Goal: Complete application form

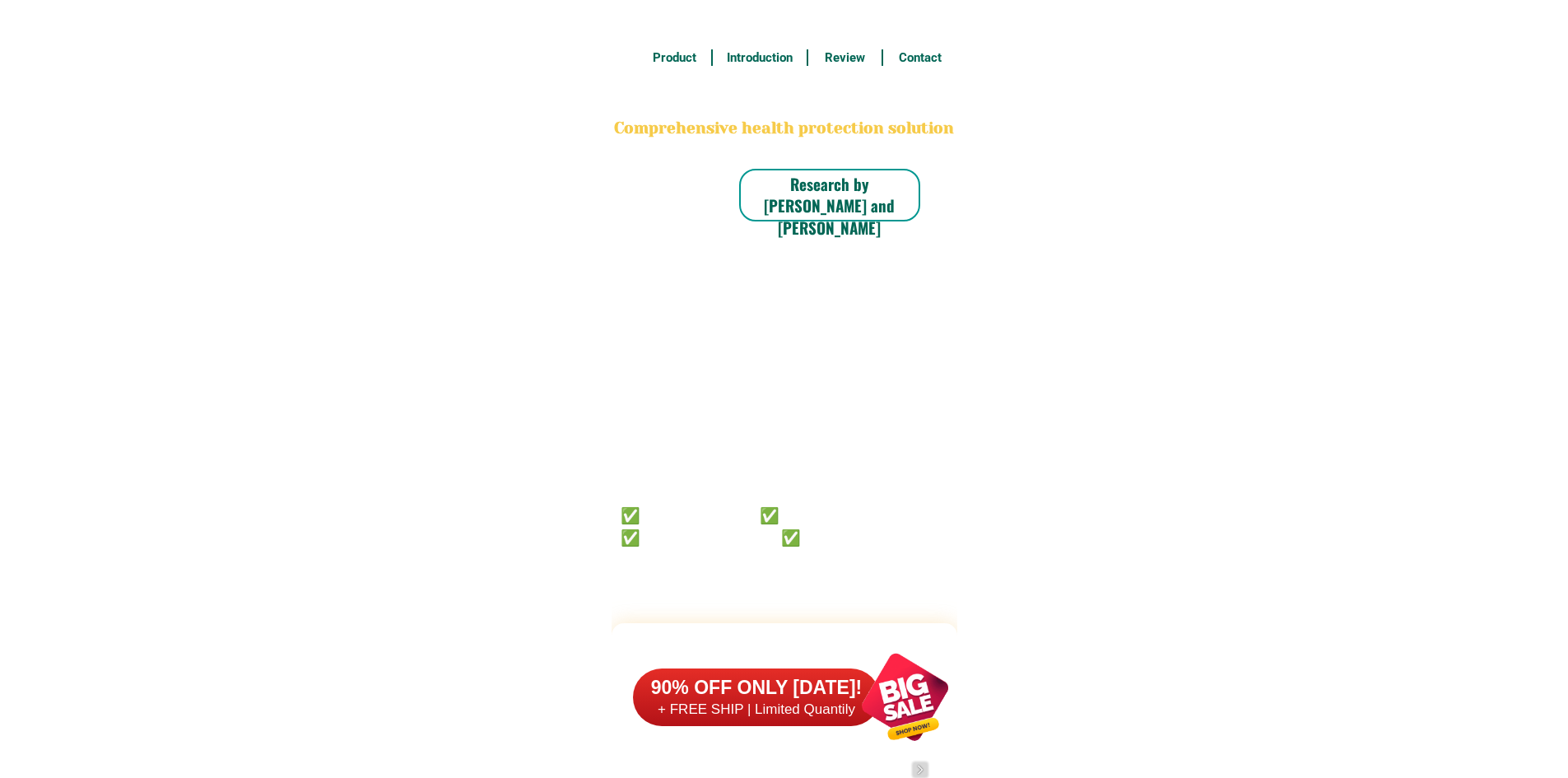
scroll to position [12799, 0]
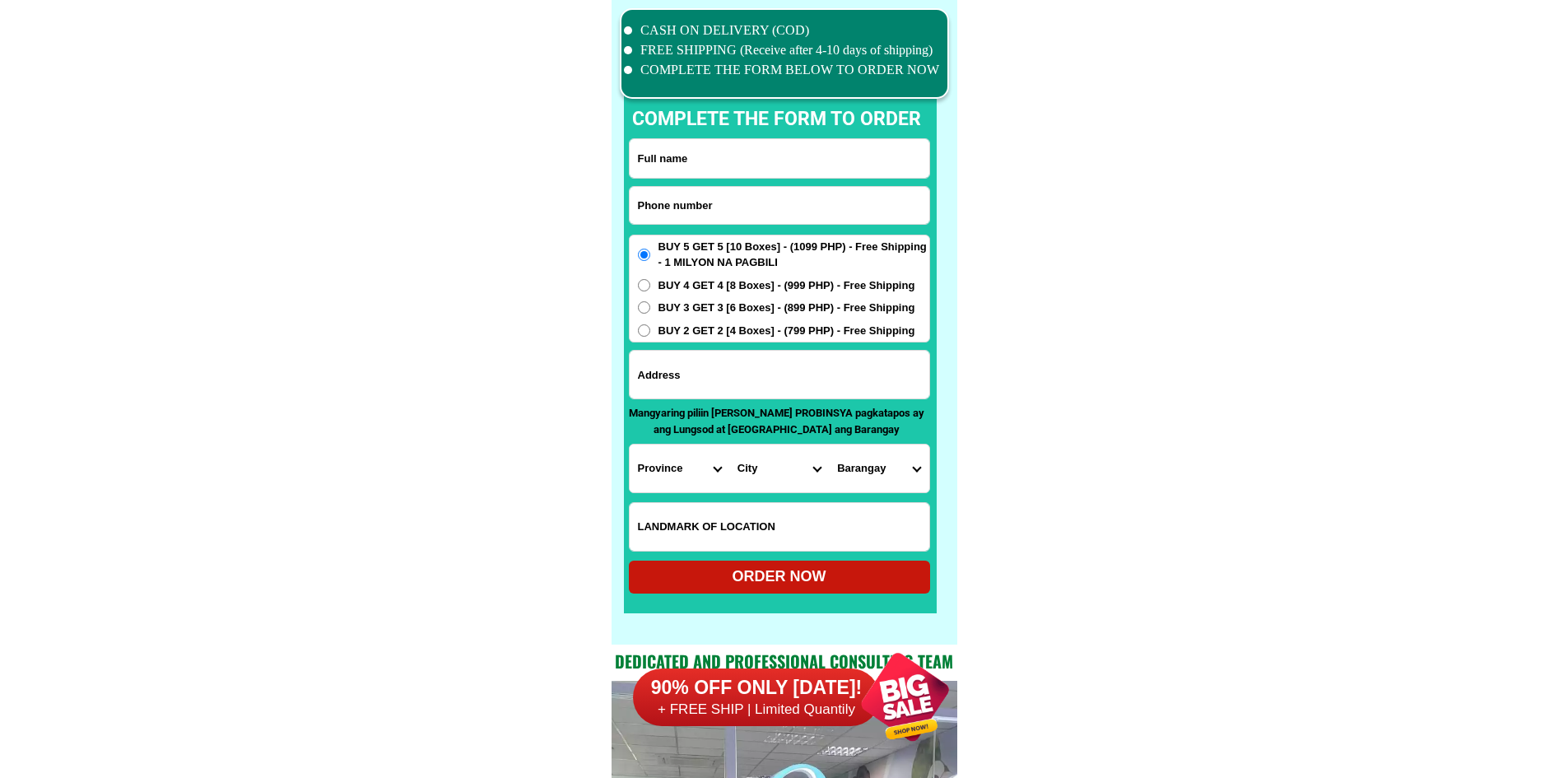
click at [678, 209] on input "Input phone_number" at bounding box center [779, 205] width 300 height 37
paste input "09977762456"
type input "09977762456"
drag, startPoint x: 841, startPoint y: 158, endPoint x: 841, endPoint y: 89, distance: 69.0
click at [841, 158] on input "Input full_name" at bounding box center [779, 159] width 300 height 38
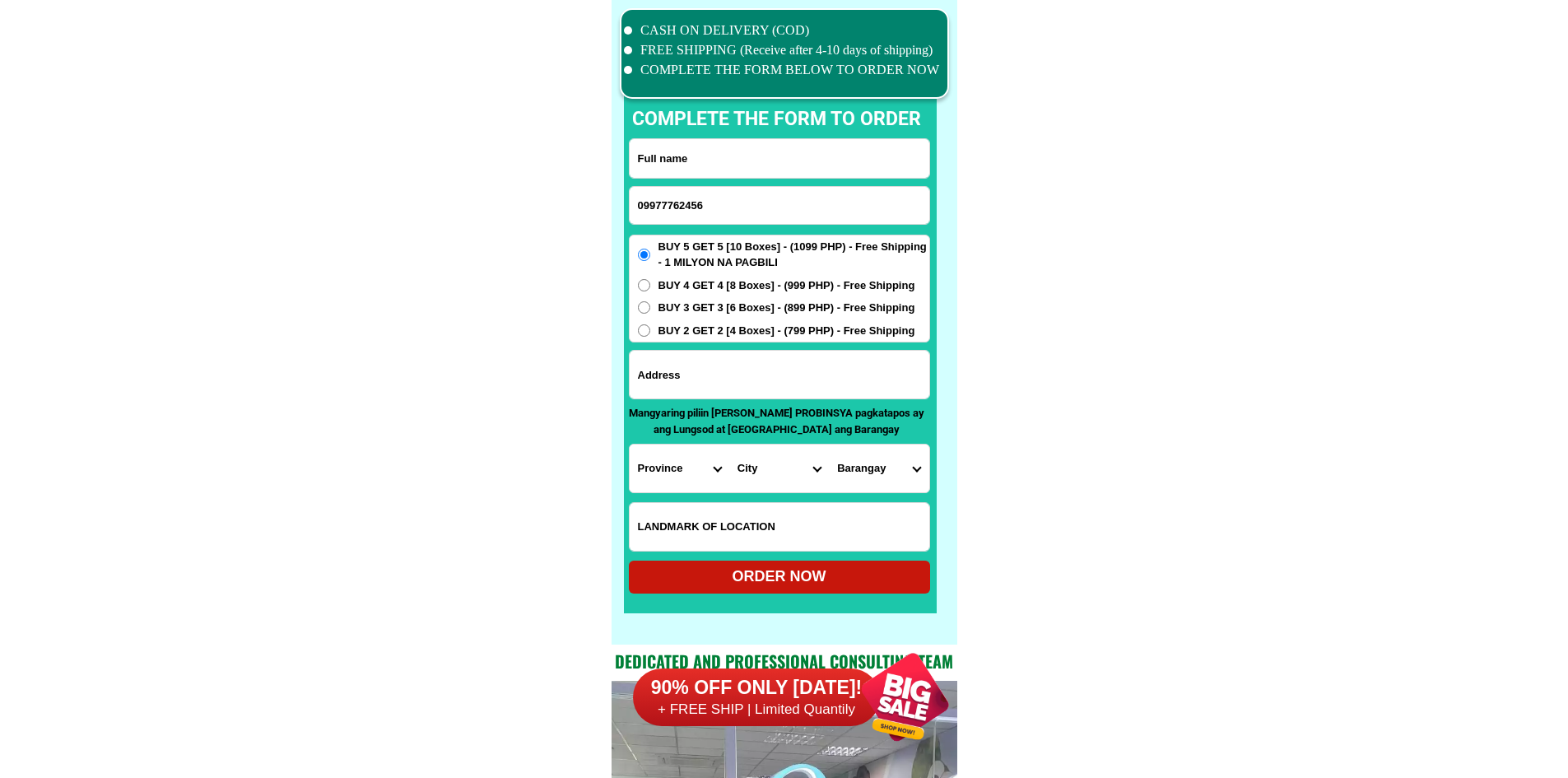
paste input "Forur Eyesonly"
type input "Forur Eyesonly"
click at [769, 385] on input "Input address" at bounding box center [779, 375] width 300 height 47
paste input "[PERSON_NAME] panggo dumagsa [PERSON_NAME][GEOGRAPHIC_DATA]near water refilling…"
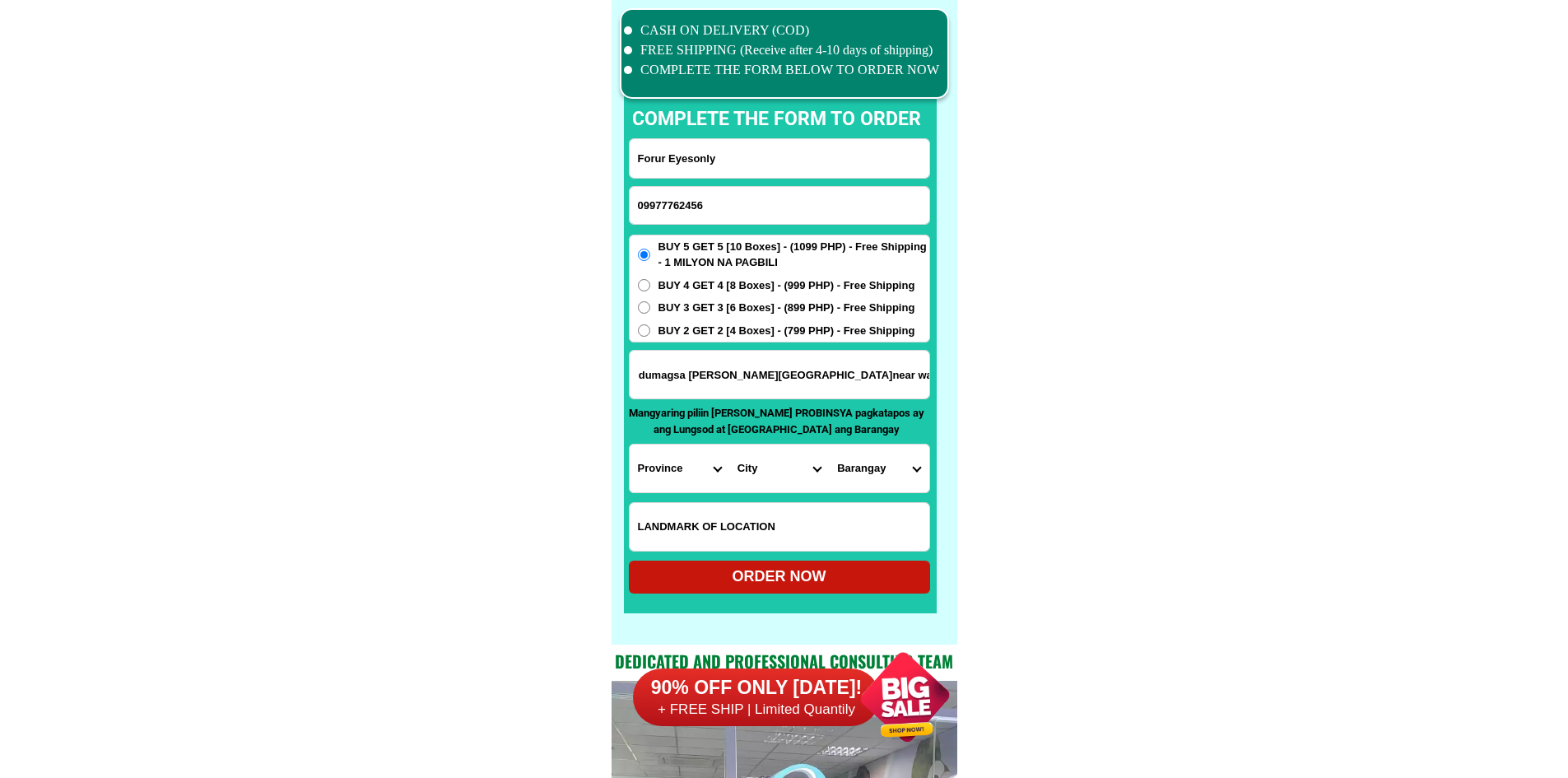
type input "[PERSON_NAME] panggo dumagsa [PERSON_NAME][GEOGRAPHIC_DATA]near water refilling…"
click at [649, 472] on select "Province [GEOGRAPHIC_DATA] [GEOGRAPHIC_DATA] [GEOGRAPHIC_DATA] [GEOGRAPHIC_DATA…" at bounding box center [679, 468] width 99 height 47
select select "63_800"
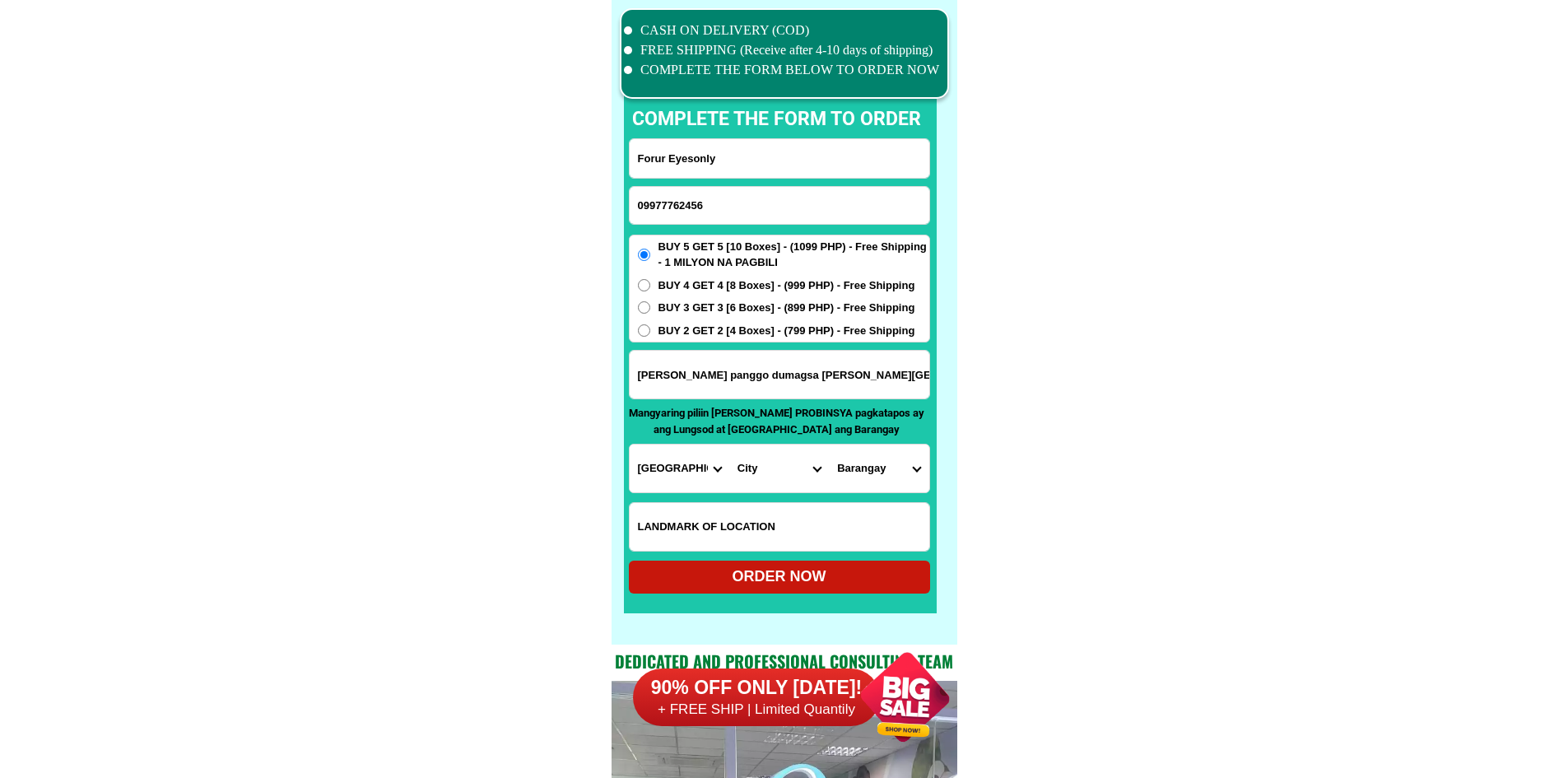
click at [752, 472] on select "City Bacungan Baliguian Dapitan-city [GEOGRAPHIC_DATA]-city [GEOGRAPHIC_DATA] G…" at bounding box center [779, 468] width 99 height 47
select select "63_800453"
click at [707, 461] on select "Province [GEOGRAPHIC_DATA] [GEOGRAPHIC_DATA] [GEOGRAPHIC_DATA] [GEOGRAPHIC_DATA…" at bounding box center [679, 468] width 99 height 47
select select "63_427"
click at [757, 462] on select "City Bayog [GEOGRAPHIC_DATA] Dinas Dumalinao [GEOGRAPHIC_DATA] [GEOGRAPHIC_DATA…" at bounding box center [779, 468] width 99 height 47
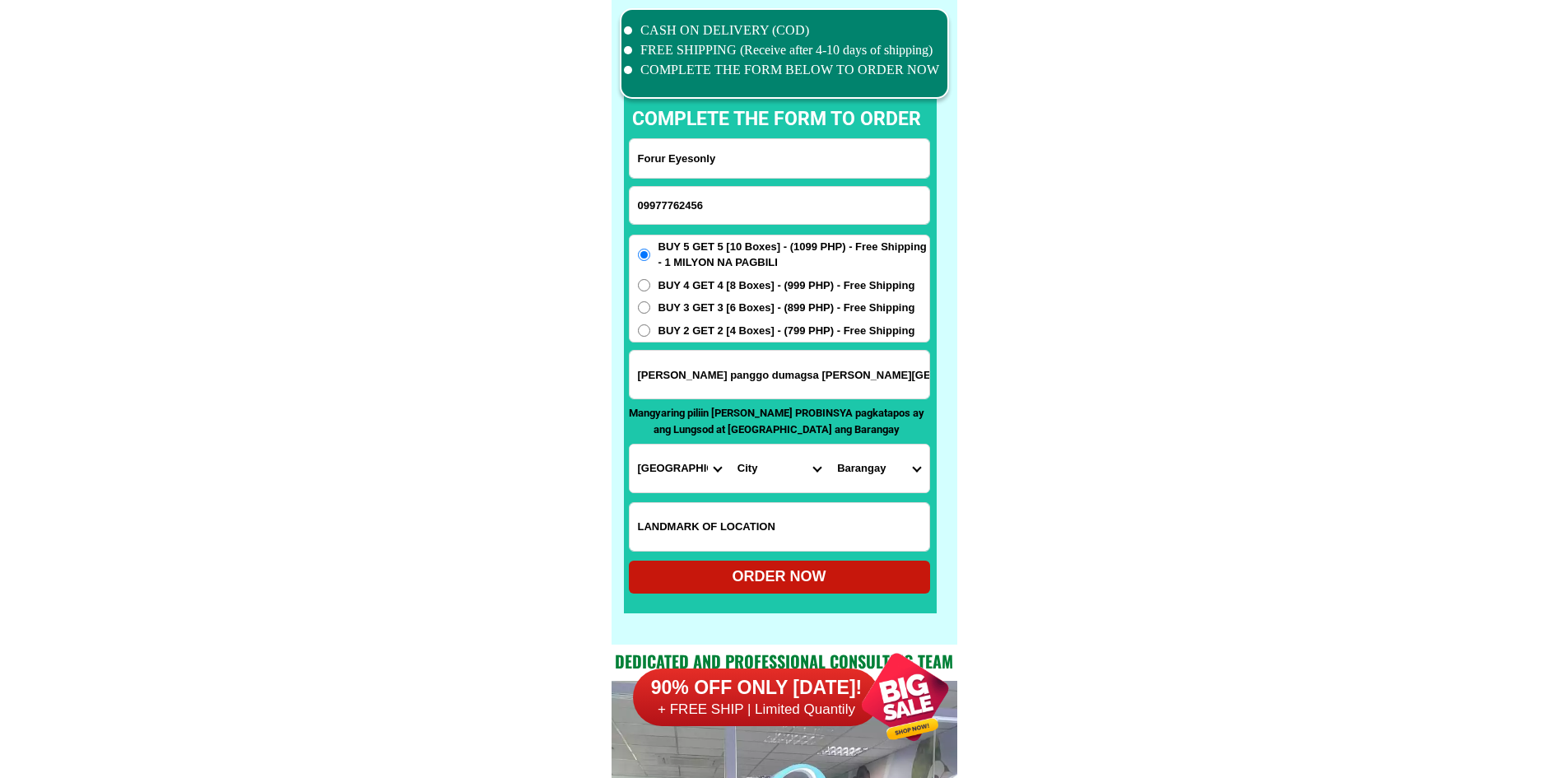
select select "63_4274669"
click at [896, 476] on select "[GEOGRAPHIC_DATA][PERSON_NAME][GEOGRAPHIC_DATA] i (pob.) [GEOGRAPHIC_DATA] (pob…" at bounding box center [878, 468] width 99 height 47
select select "63_42746691218"
click at [829, 444] on select "[GEOGRAPHIC_DATA][PERSON_NAME][GEOGRAPHIC_DATA] i (pob.) [GEOGRAPHIC_DATA] (pob…" at bounding box center [878, 468] width 99 height 47
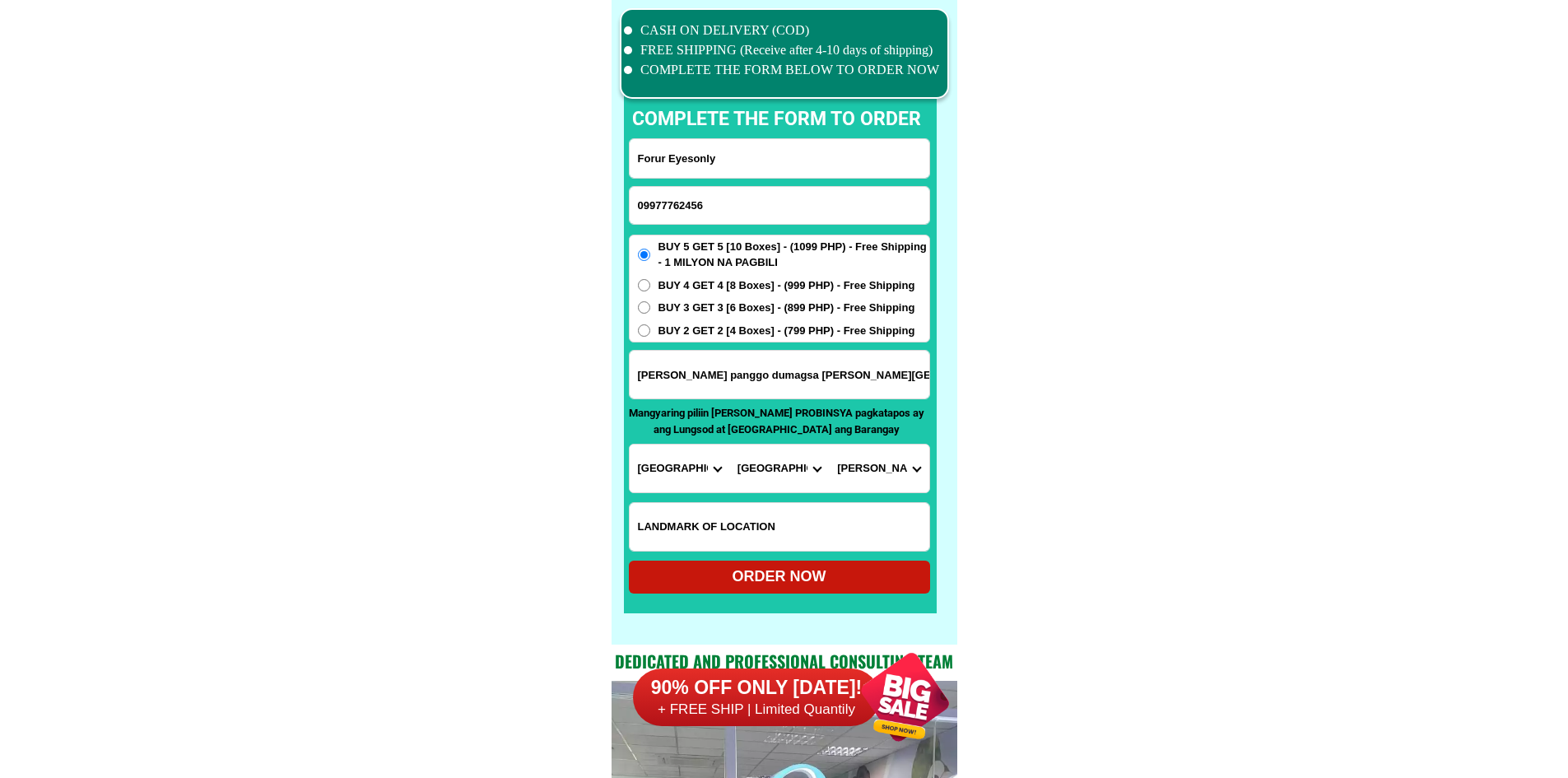
click at [778, 563] on div "ORDER NOW" at bounding box center [779, 577] width 301 height 33
radio input "true"
